Goal: Information Seeking & Learning: Learn about a topic

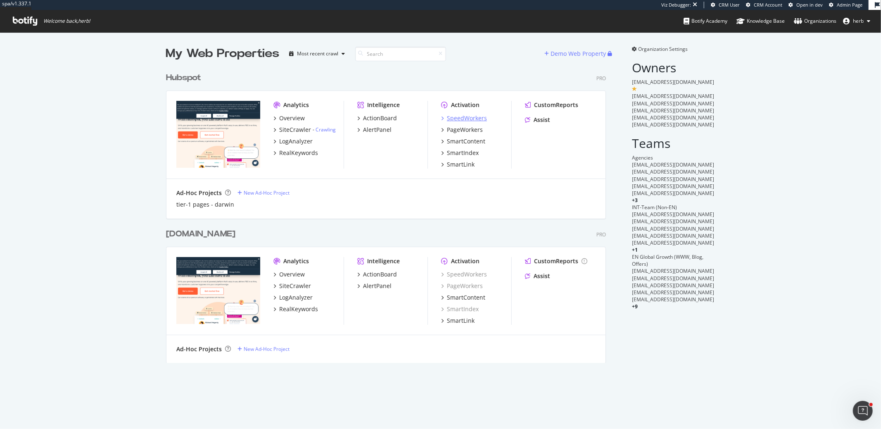
click at [461, 116] on div "SpeedWorkers" at bounding box center [467, 118] width 40 height 8
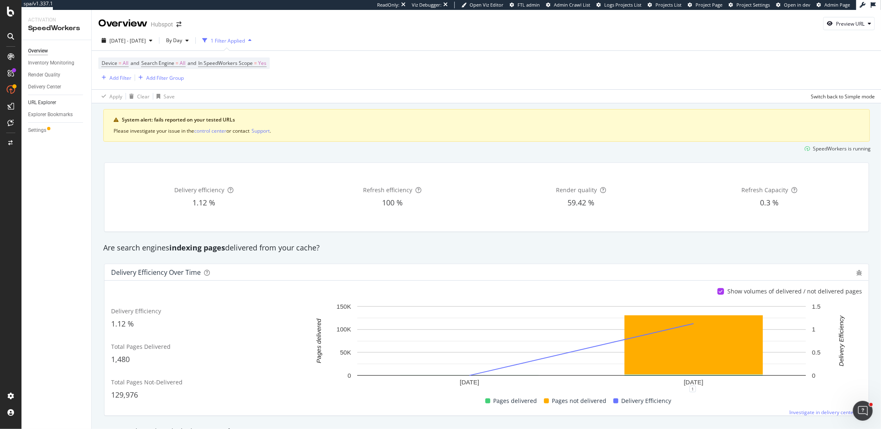
click at [57, 102] on link "URL Explorer" at bounding box center [56, 102] width 57 height 9
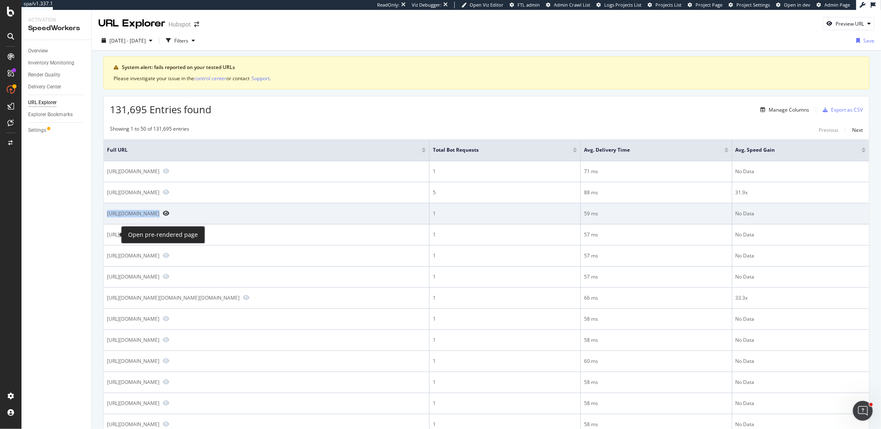
drag, startPoint x: 107, startPoint y: 220, endPoint x: 111, endPoint y: 232, distance: 13.1
click at [111, 217] on div "https://offers.hubspot.com/cs/ci/?pg=9da61c48-4df3-495b-b584-a18d6d898a8a&pid=5…" at bounding box center [266, 213] width 319 height 7
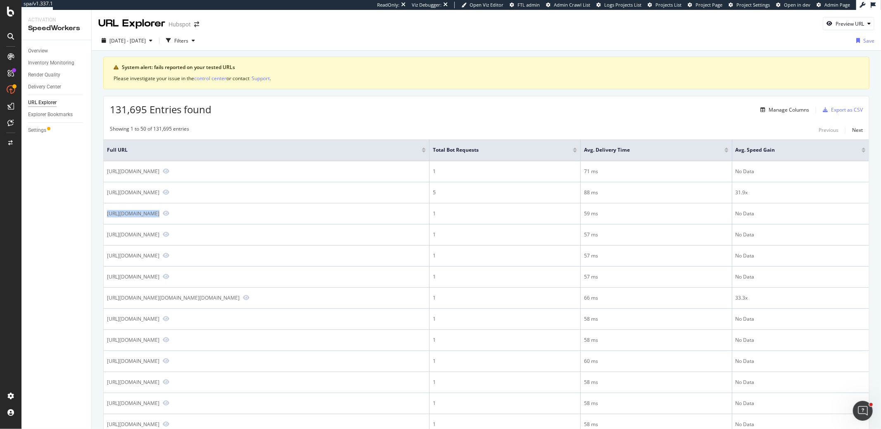
copy div "https://offers.hubspot.com/cs/ci/?pg=9da61c48-4df3-495b-b584-a18d6d898a8a&pid=5…"
click at [36, 129] on div "Settings" at bounding box center [37, 130] width 18 height 9
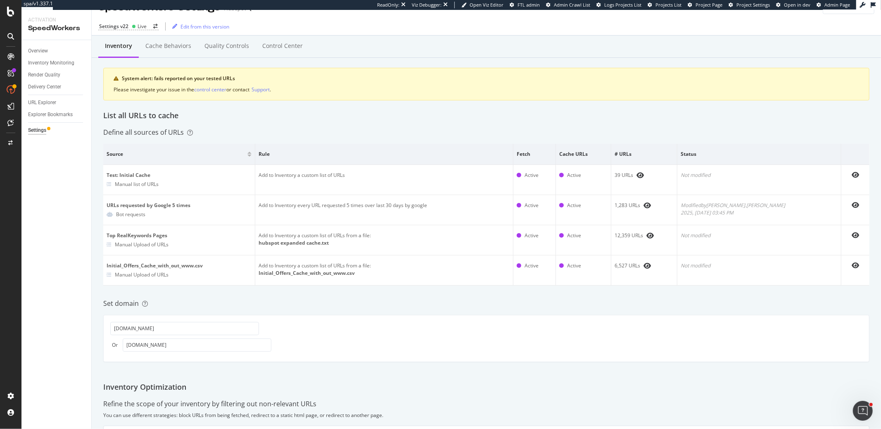
scroll to position [15, 0]
click at [270, 45] on div "Control Center" at bounding box center [282, 47] width 40 height 8
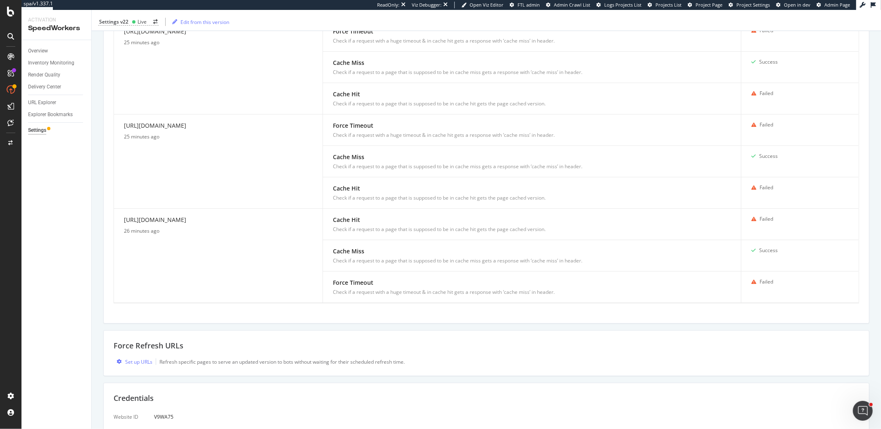
scroll to position [291, 0]
click at [131, 356] on div "Set up URLs" at bounding box center [138, 359] width 27 height 7
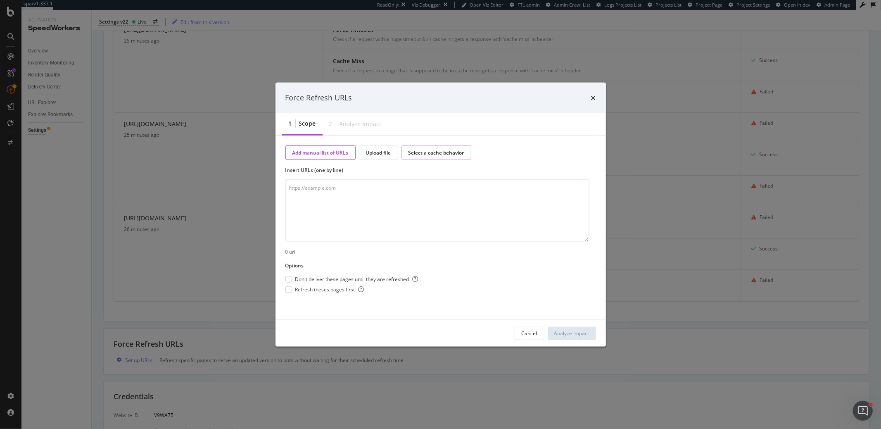
click at [426, 158] on div "Select a cache behavior" at bounding box center [436, 152] width 70 height 14
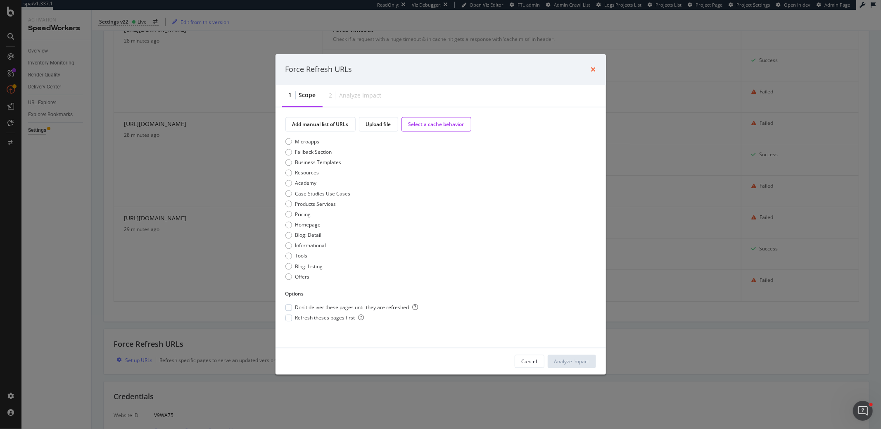
click at [592, 69] on icon "times" at bounding box center [593, 69] width 5 height 7
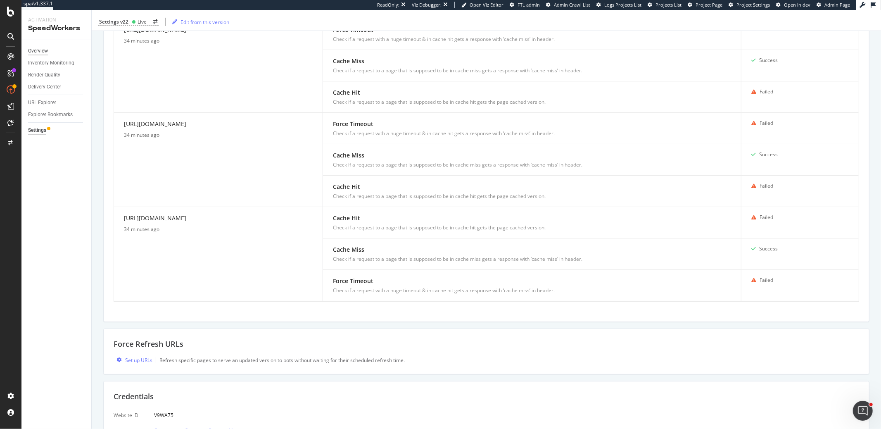
click at [42, 51] on div "Overview" at bounding box center [38, 51] width 20 height 9
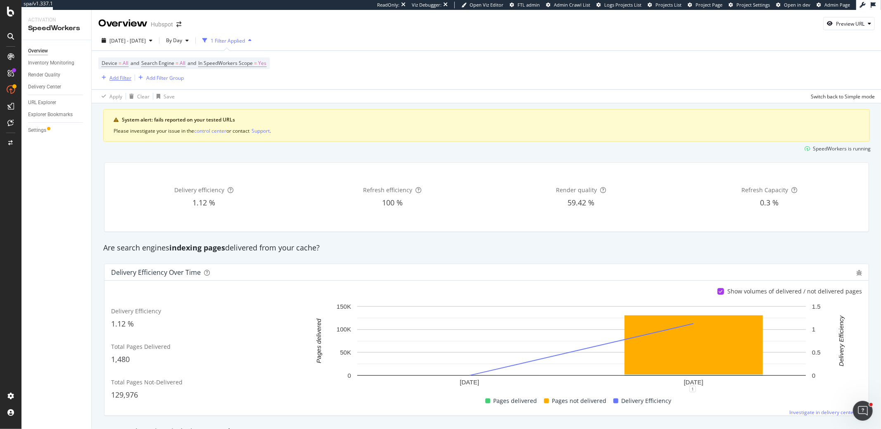
click at [117, 76] on div "Add Filter" at bounding box center [120, 77] width 22 height 7
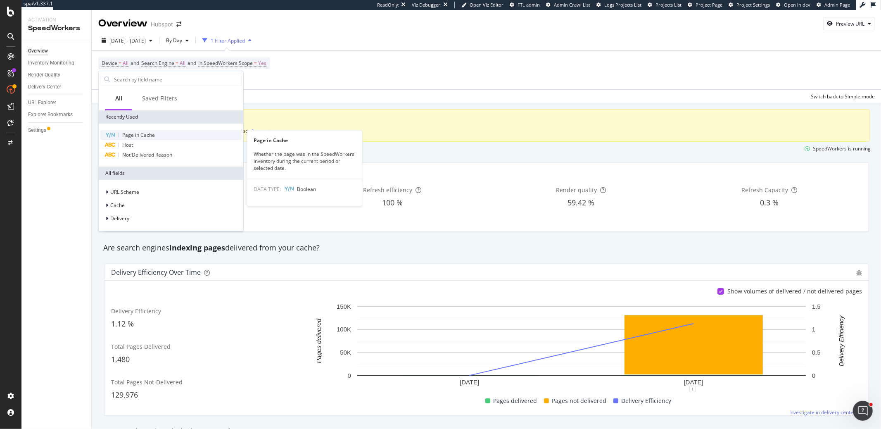
click at [128, 133] on span "Page in Cache" at bounding box center [138, 134] width 33 height 7
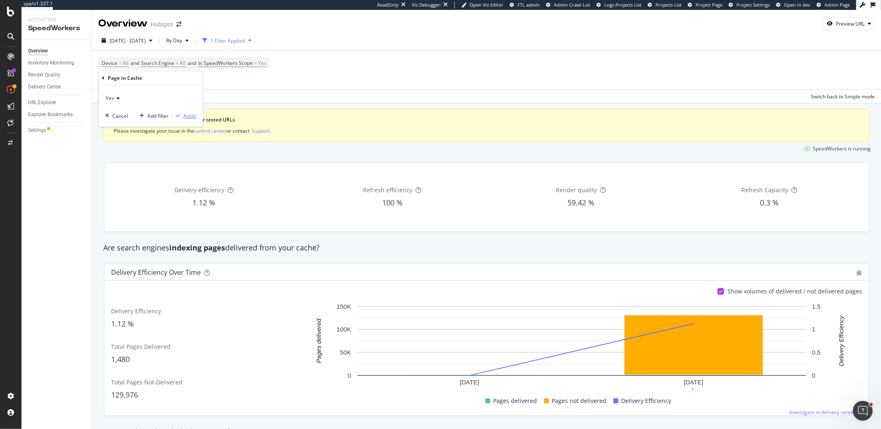
click at [181, 113] on div "button" at bounding box center [177, 115] width 11 height 5
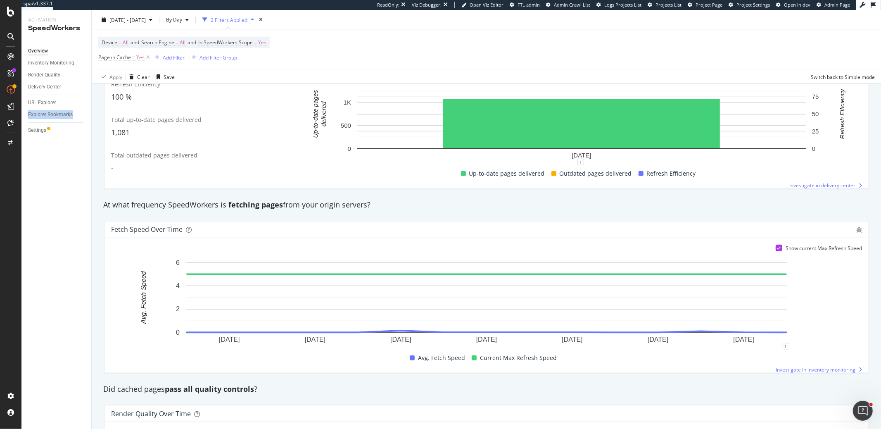
scroll to position [575, 0]
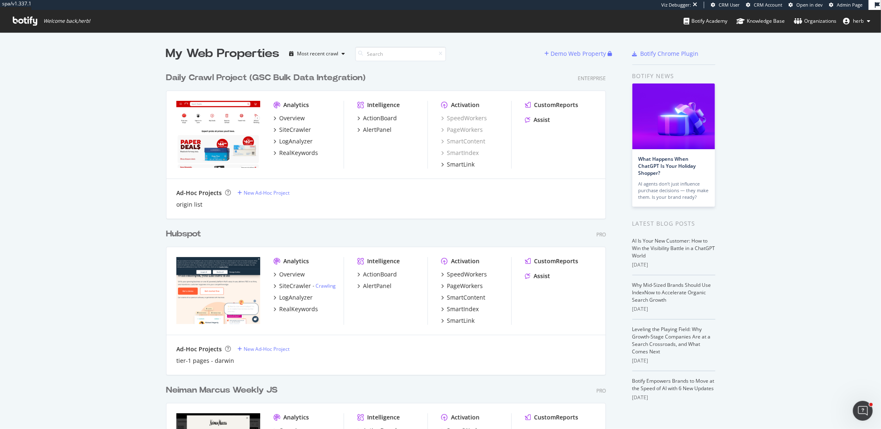
scroll to position [2, 0]
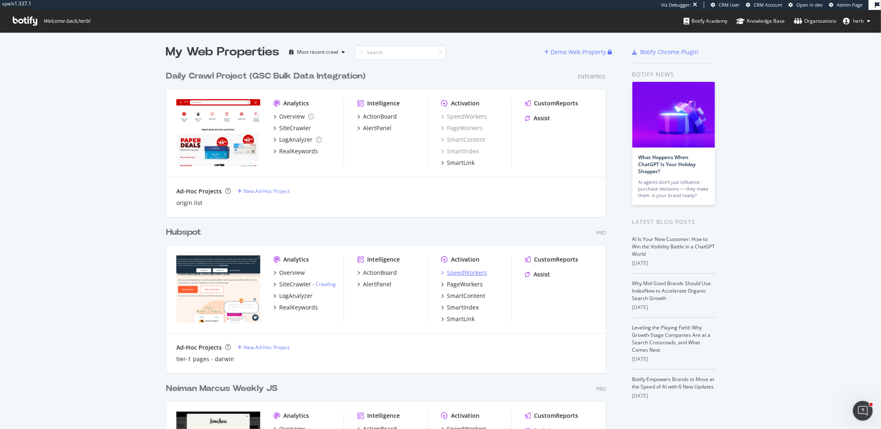
click at [473, 273] on div "SpeedWorkers" at bounding box center [467, 272] width 40 height 8
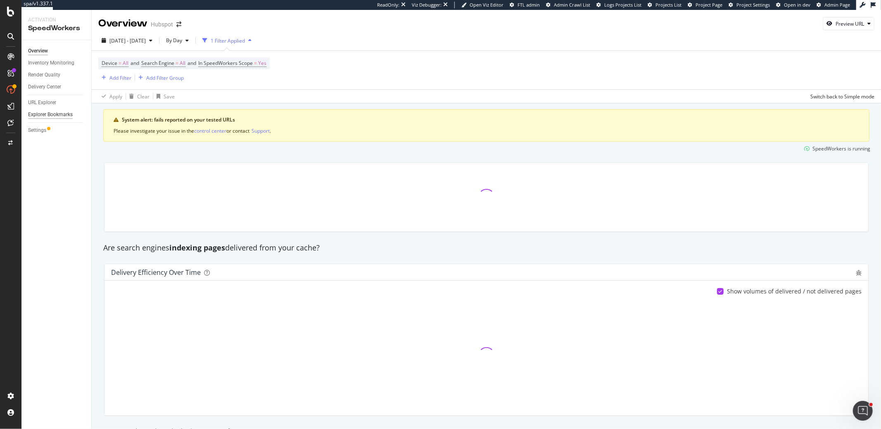
click at [52, 114] on div "Explorer Bookmarks" at bounding box center [50, 114] width 45 height 9
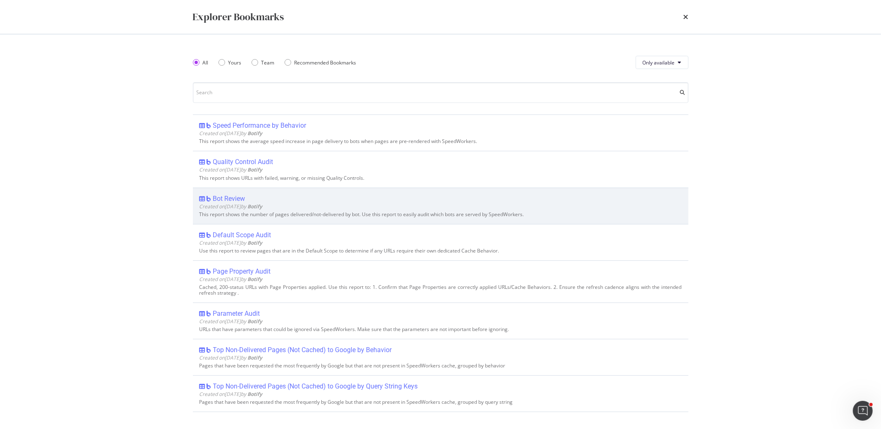
click at [224, 196] on div "Bot Review" at bounding box center [229, 199] width 32 height 8
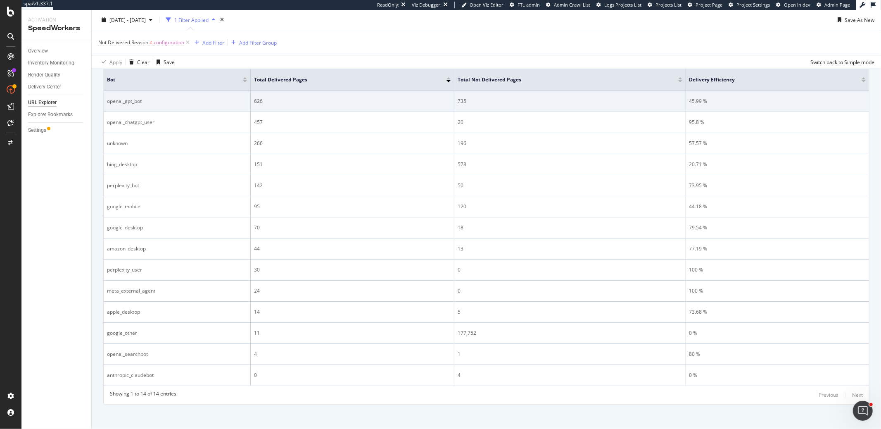
scroll to position [145, 0]
